Goal: Find specific page/section: Find specific page/section

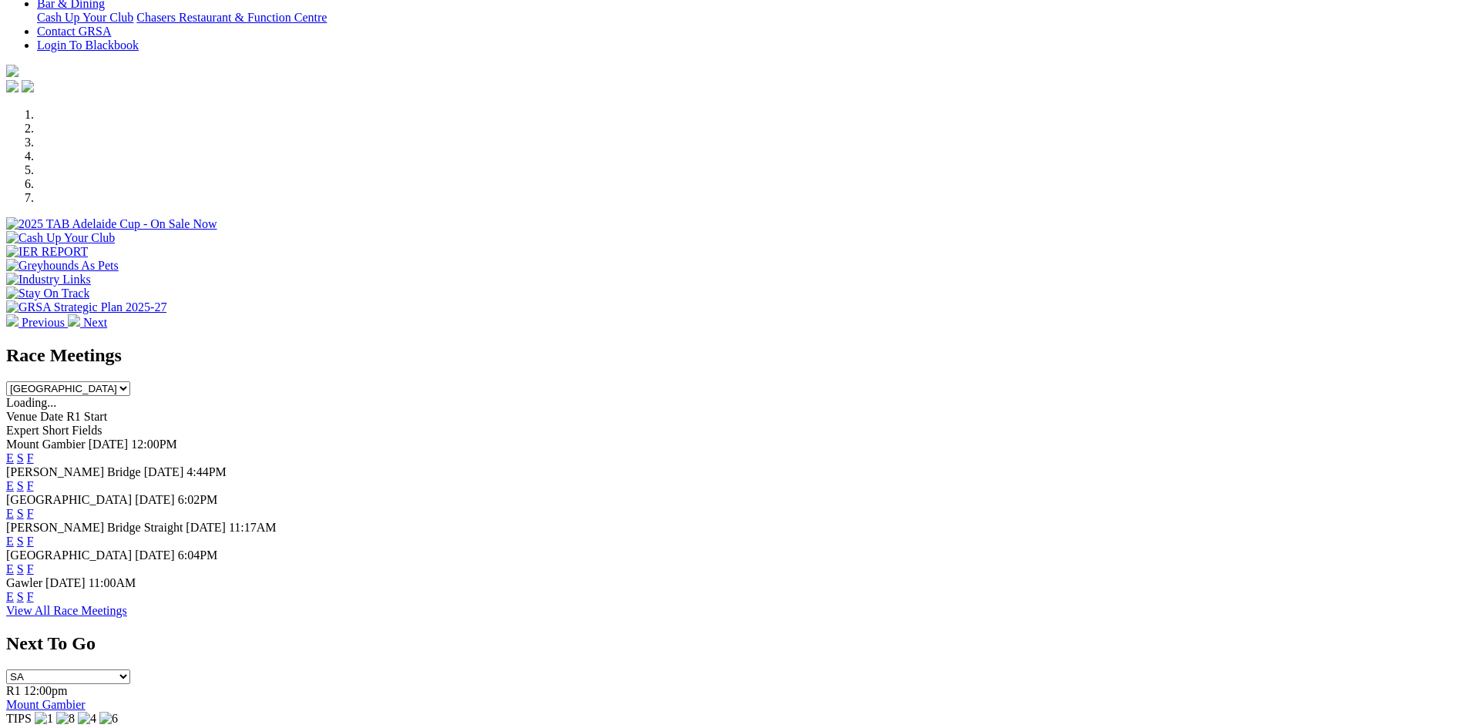
scroll to position [385, 0]
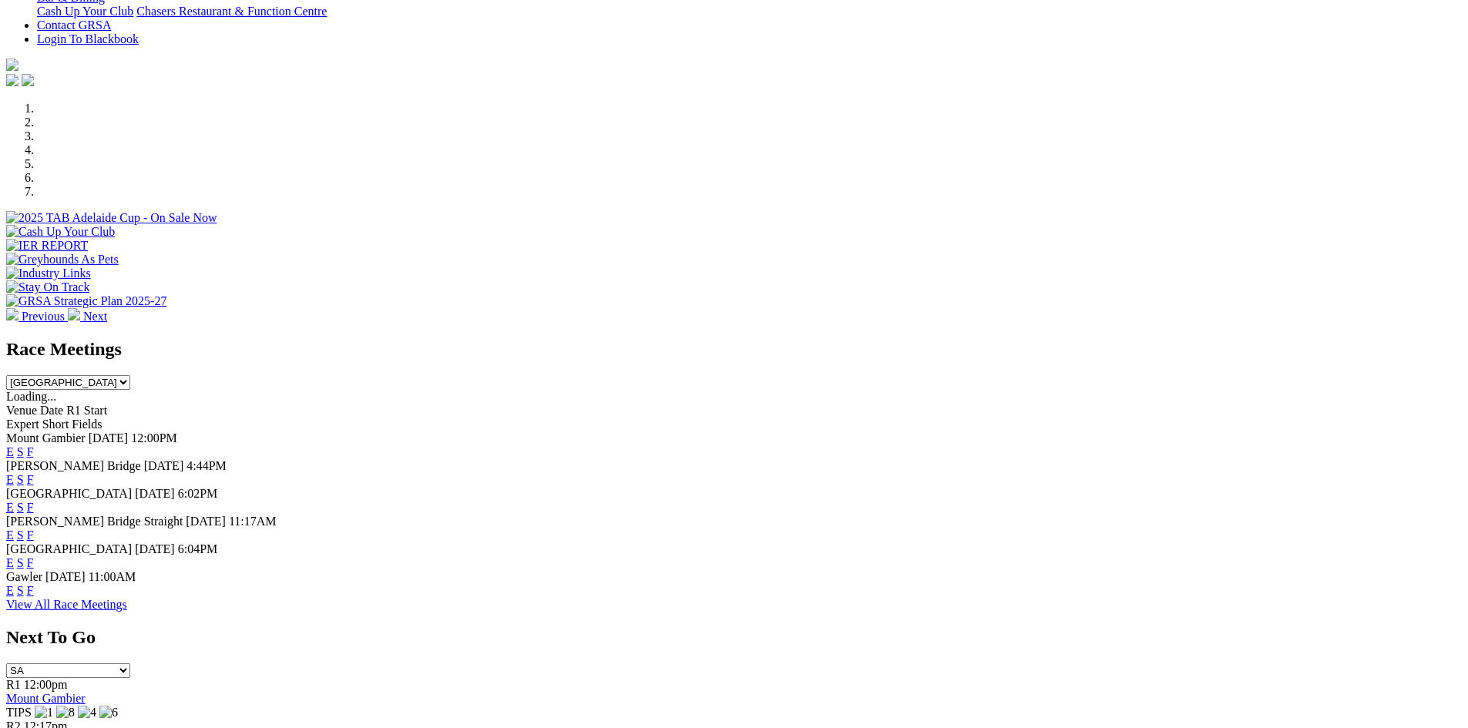
click at [34, 529] on link "F" at bounding box center [30, 535] width 7 height 13
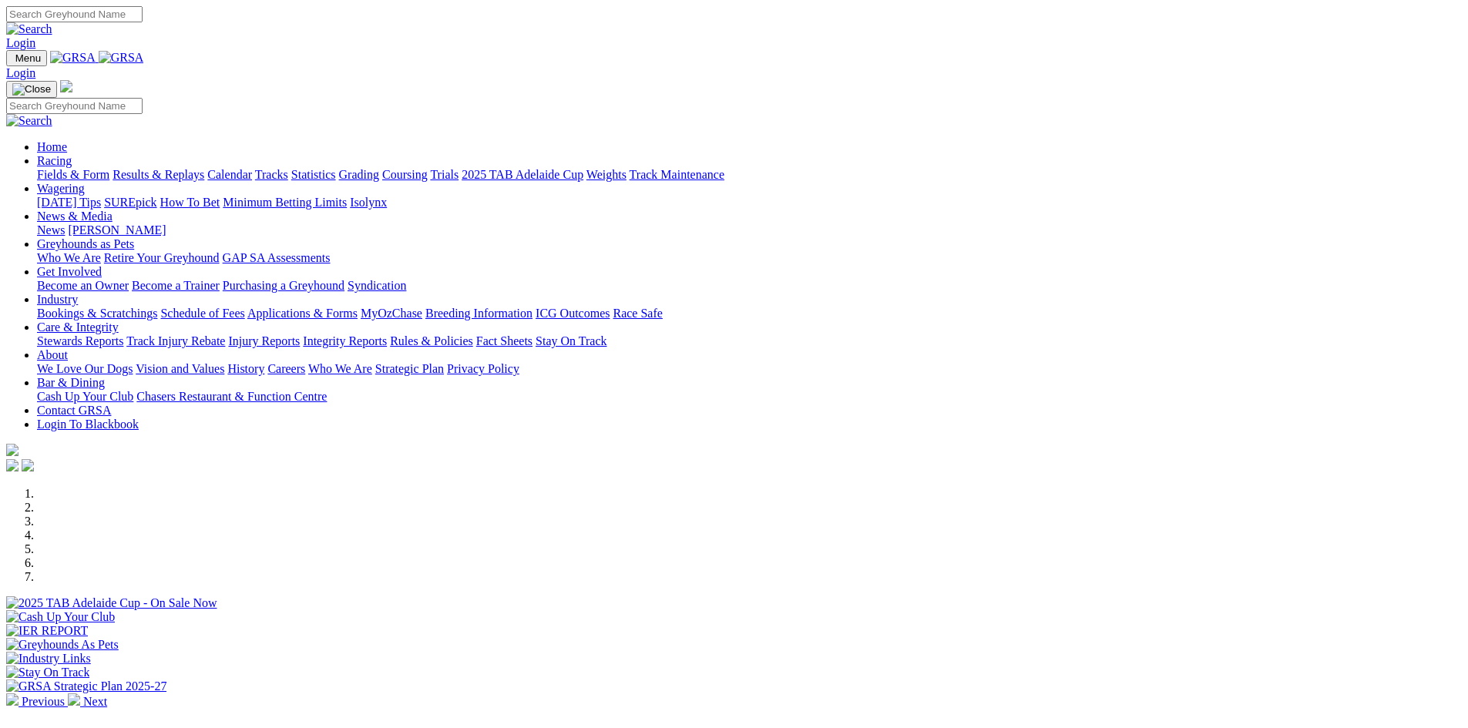
scroll to position [385, 0]
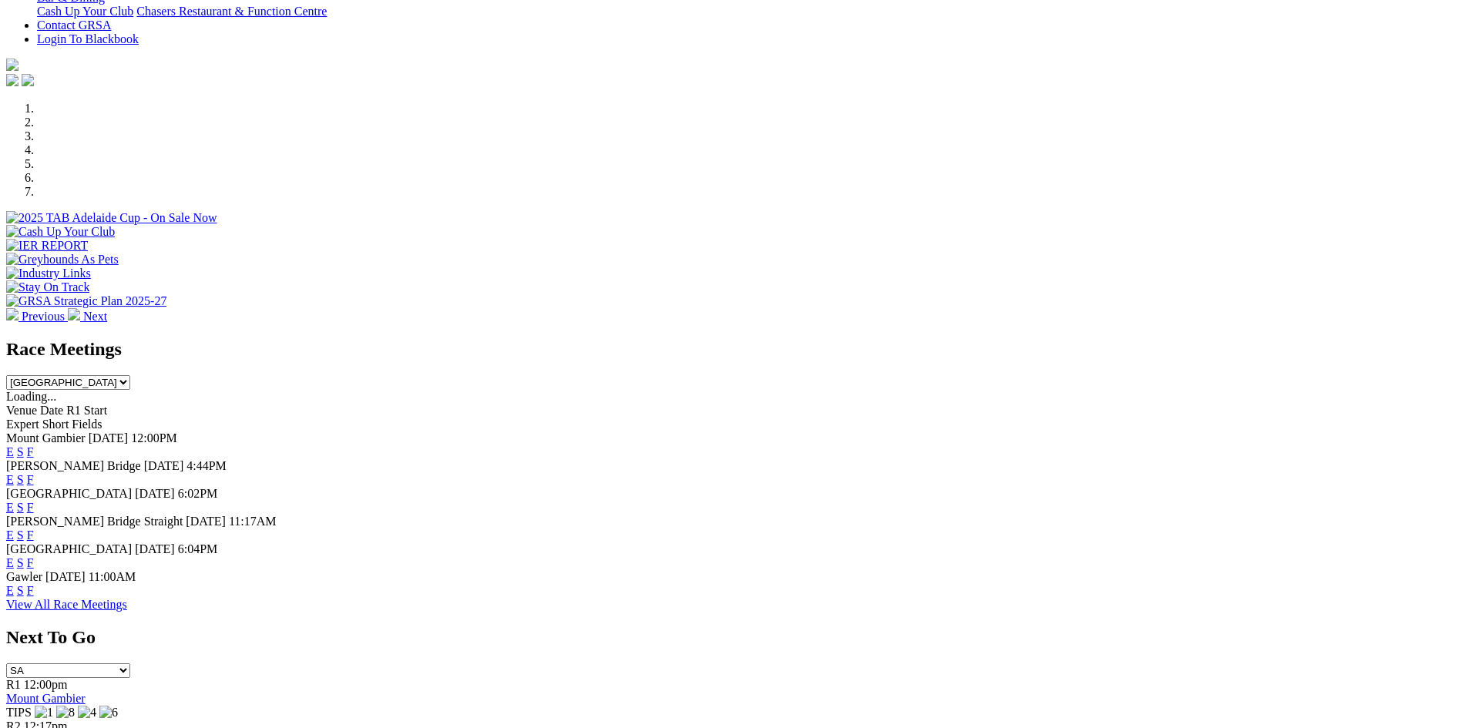
click at [34, 473] on link "F" at bounding box center [30, 479] width 7 height 13
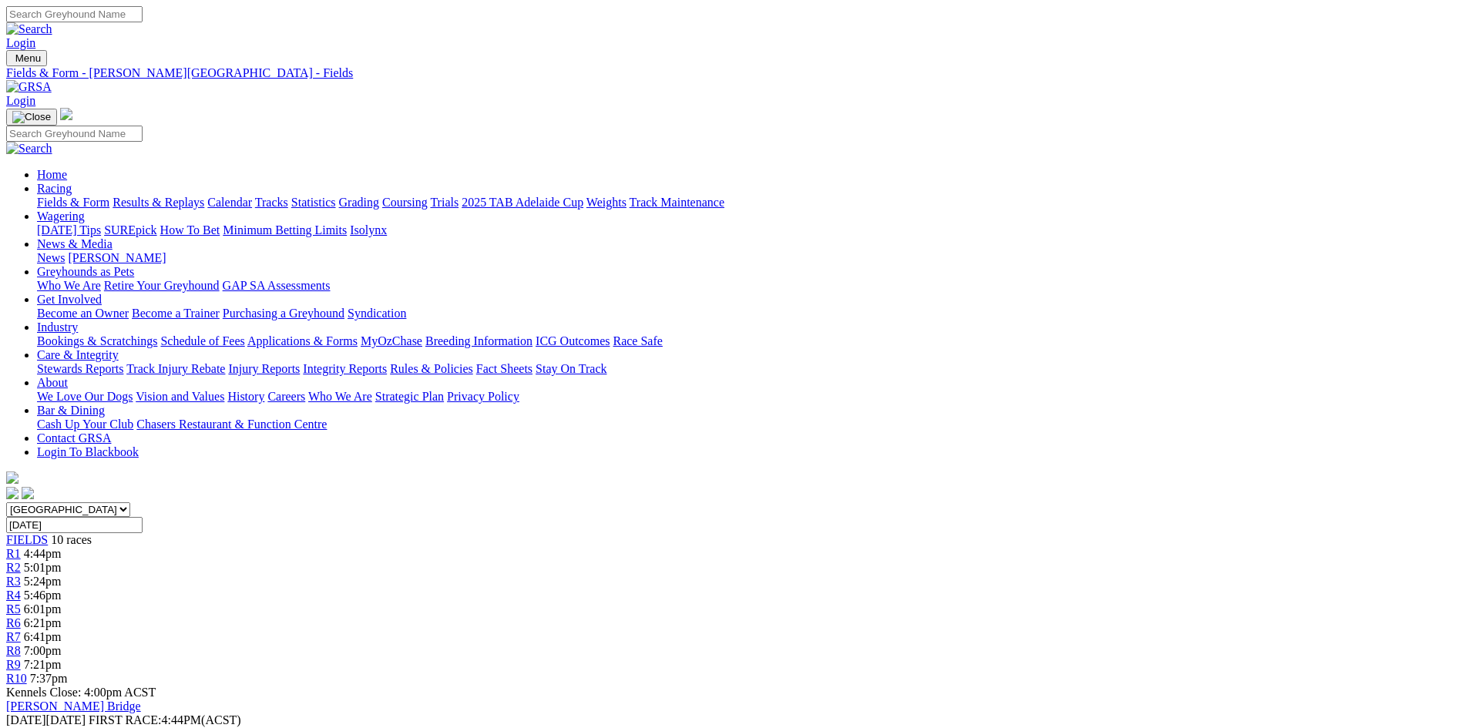
click at [724, 196] on link "Track Maintenance" at bounding box center [677, 202] width 95 height 13
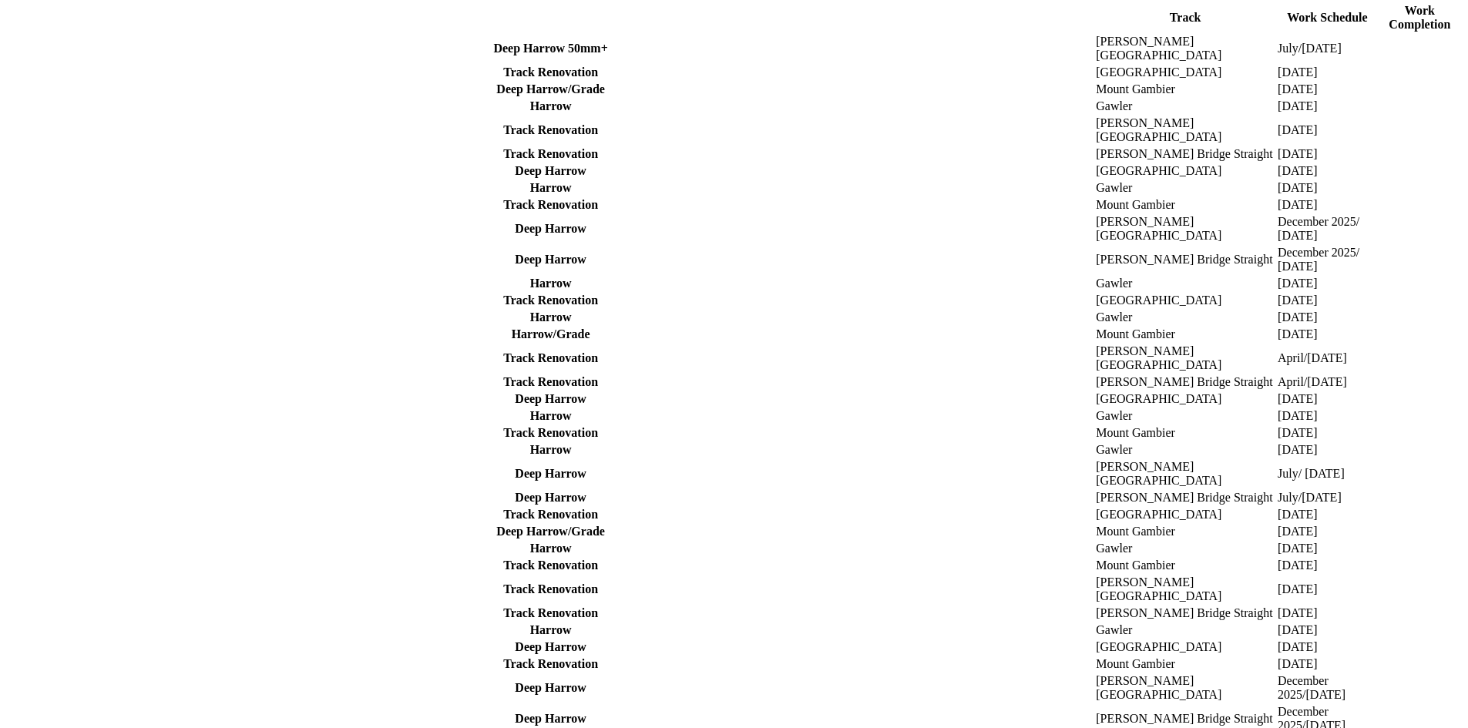
scroll to position [617, 0]
